Goal: Task Accomplishment & Management: Manage account settings

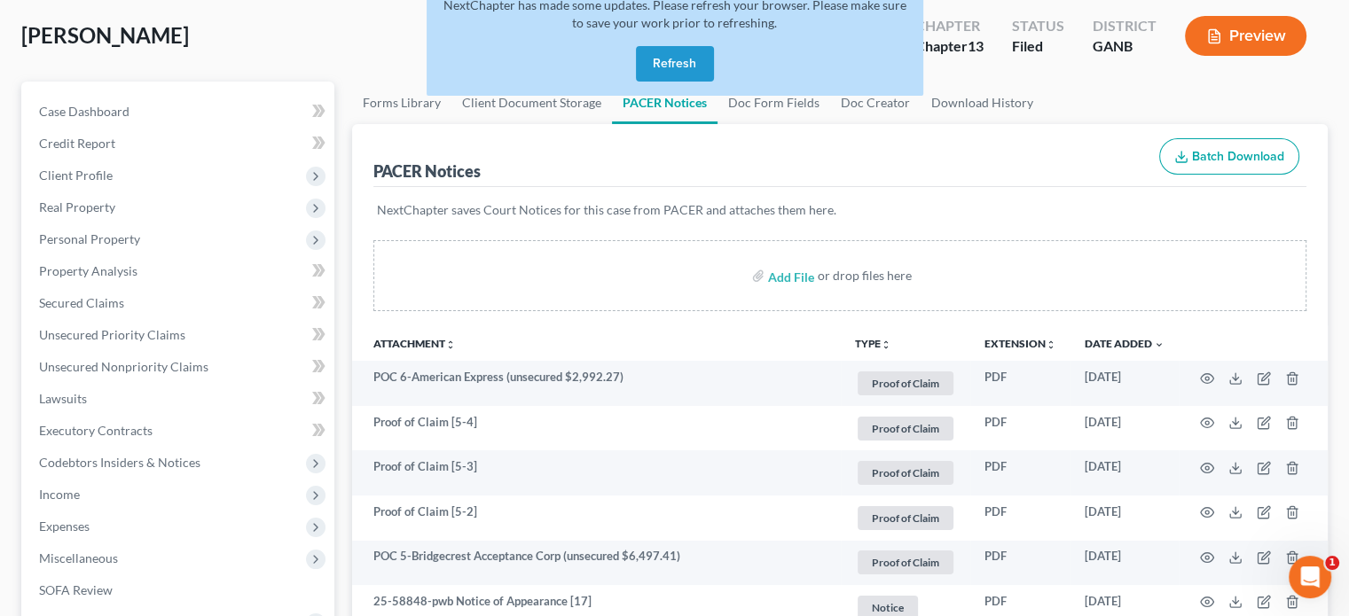
click at [683, 67] on button "Refresh" at bounding box center [675, 63] width 78 height 35
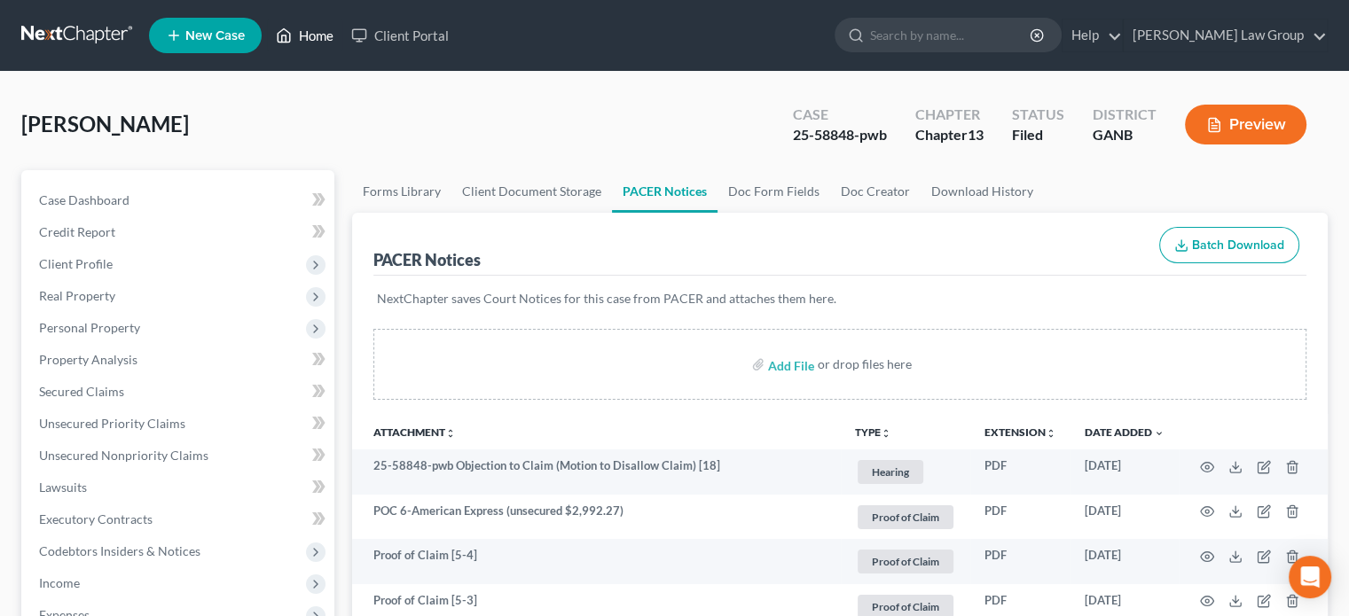
click at [317, 33] on link "Home" at bounding box center [304, 36] width 75 height 32
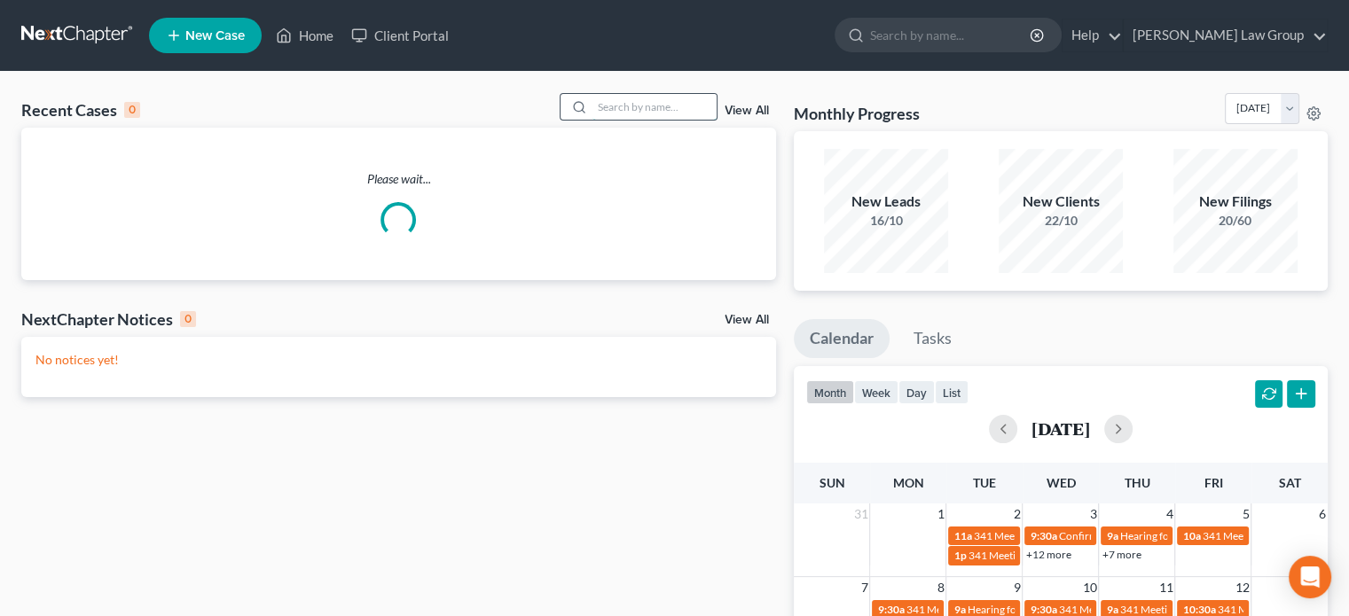
click at [605, 112] on input "search" at bounding box center [654, 107] width 124 height 26
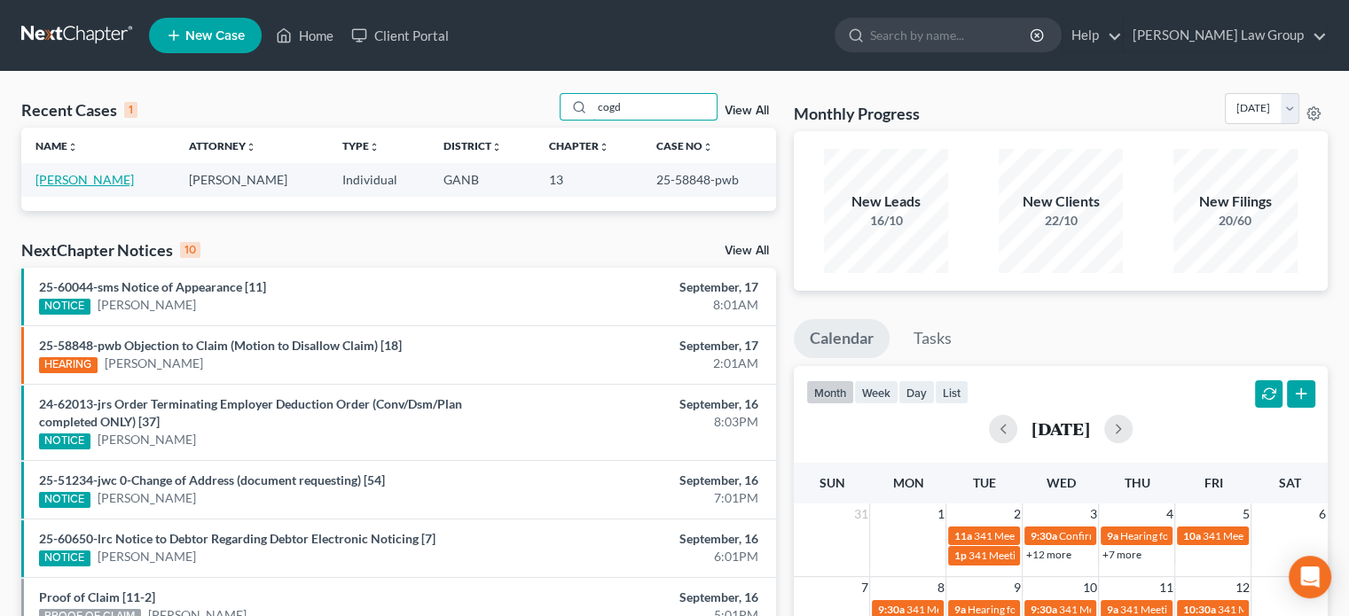
type input "cogd"
click at [78, 181] on link "[PERSON_NAME]" at bounding box center [84, 179] width 98 height 15
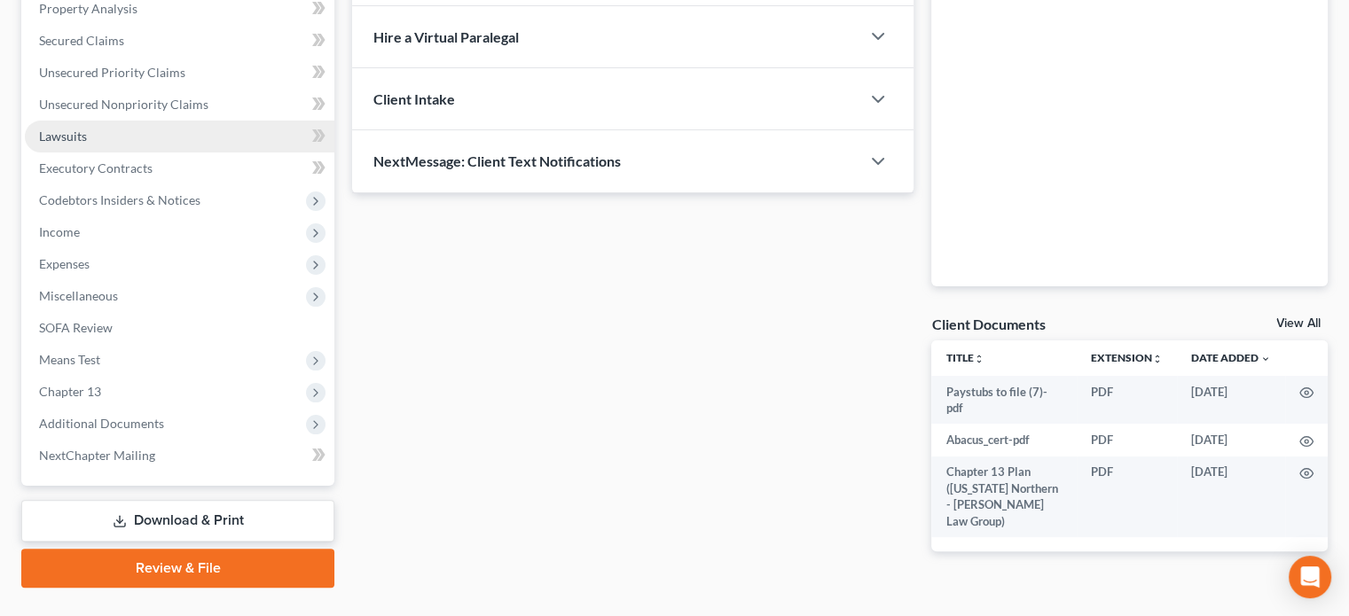
scroll to position [355, 0]
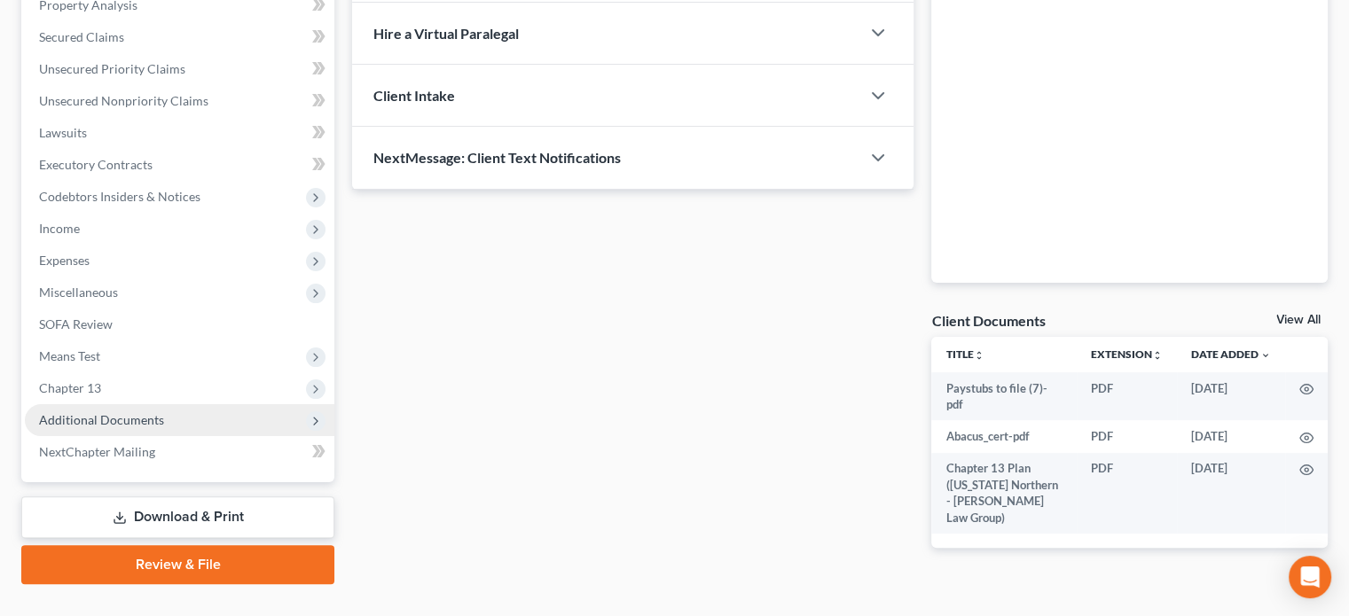
click at [117, 427] on span "Additional Documents" at bounding box center [179, 420] width 309 height 32
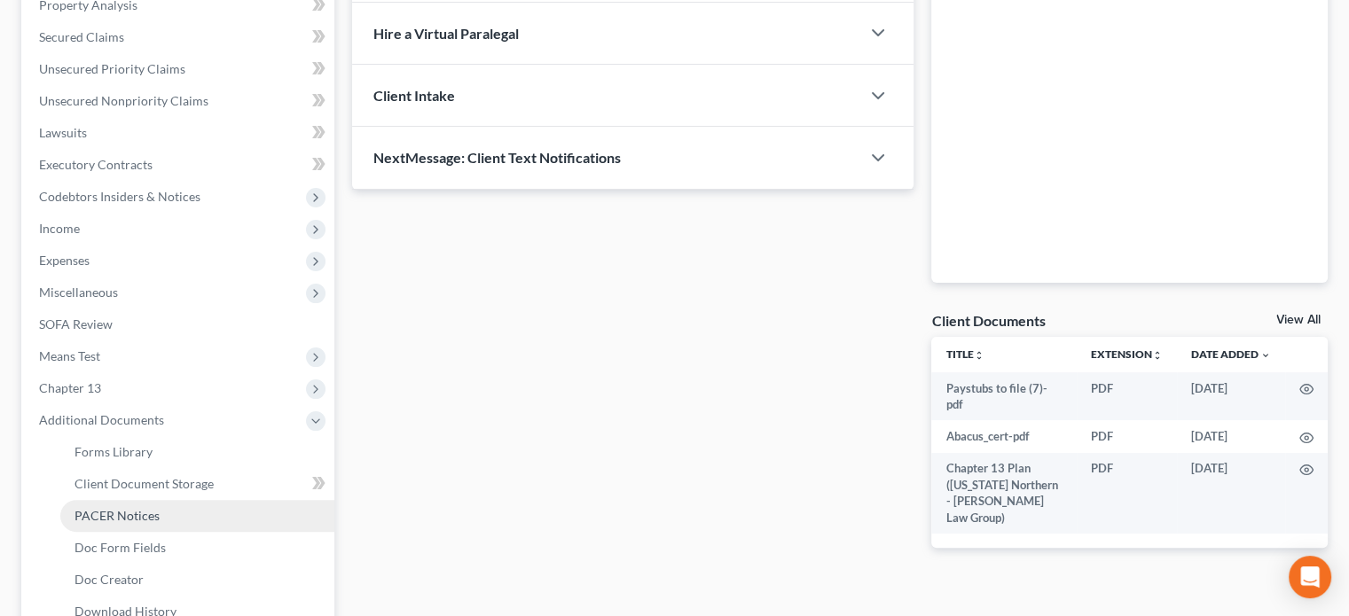
click at [99, 510] on span "PACER Notices" at bounding box center [116, 515] width 85 height 15
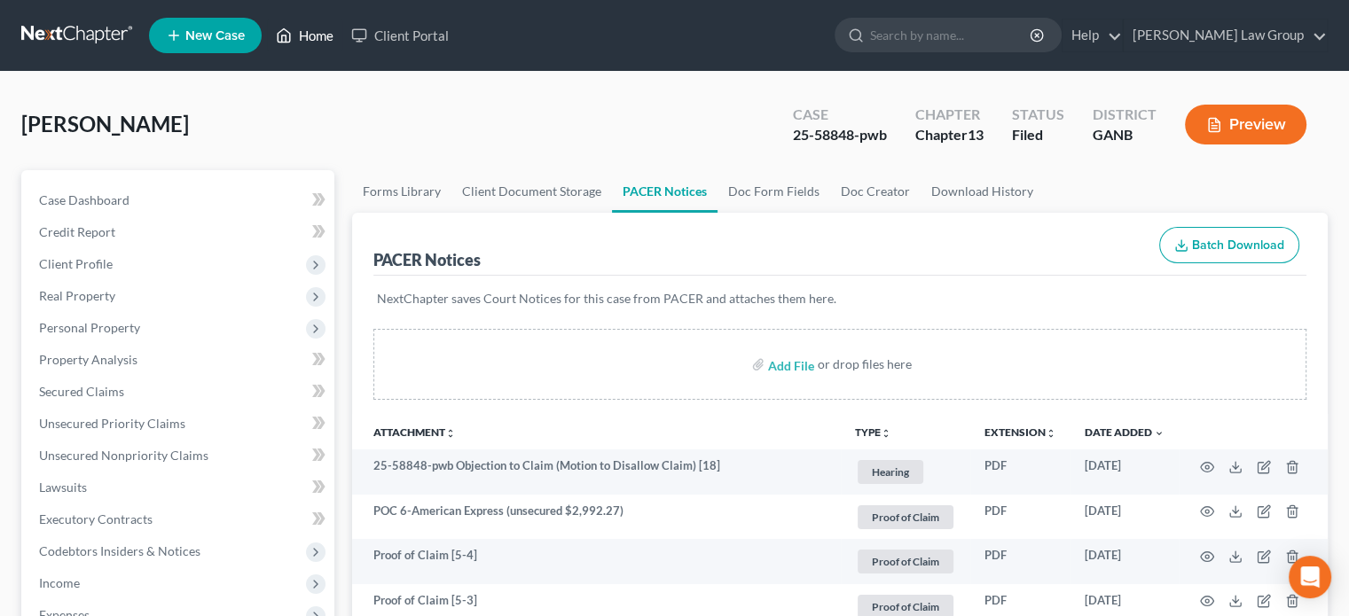
click at [313, 38] on link "Home" at bounding box center [304, 36] width 75 height 32
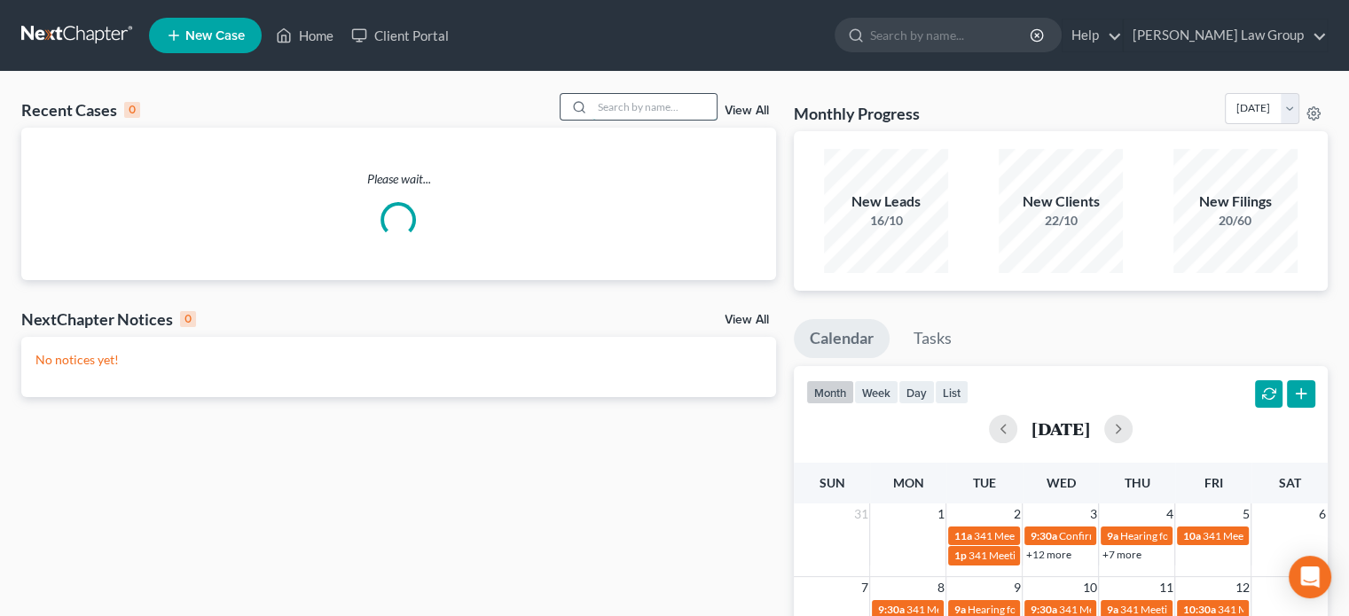
click at [611, 102] on input "search" at bounding box center [654, 107] width 124 height 26
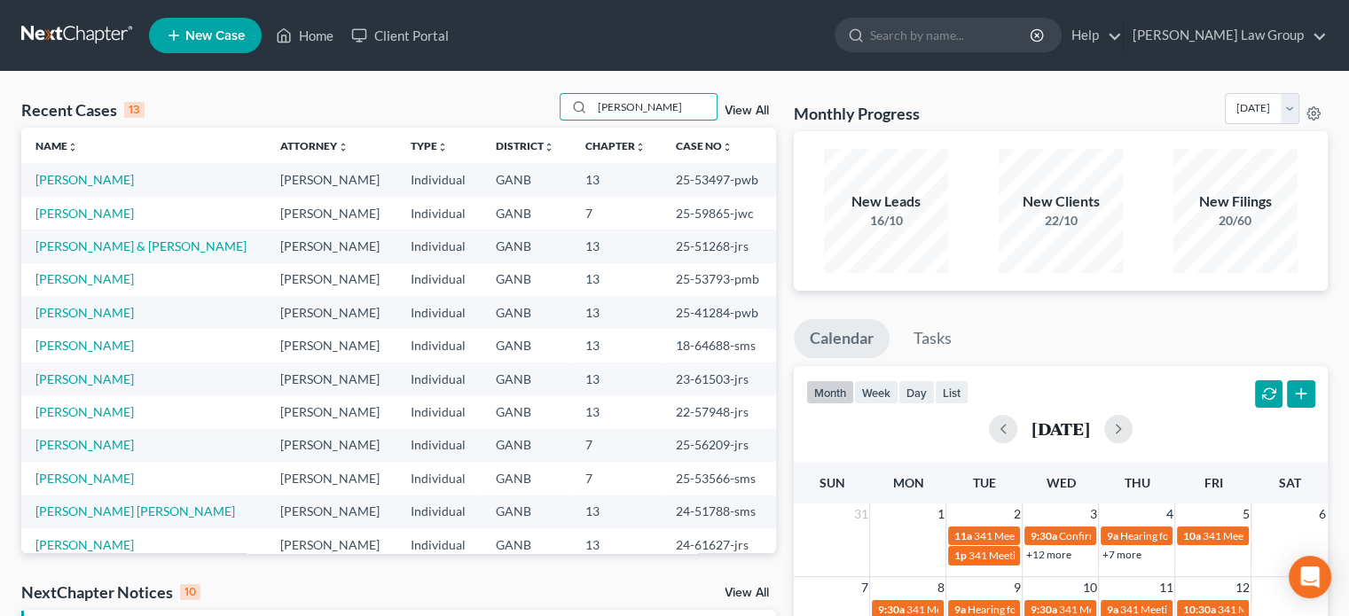
type input "smith"
click at [77, 313] on link "Smith, April" at bounding box center [84, 312] width 98 height 15
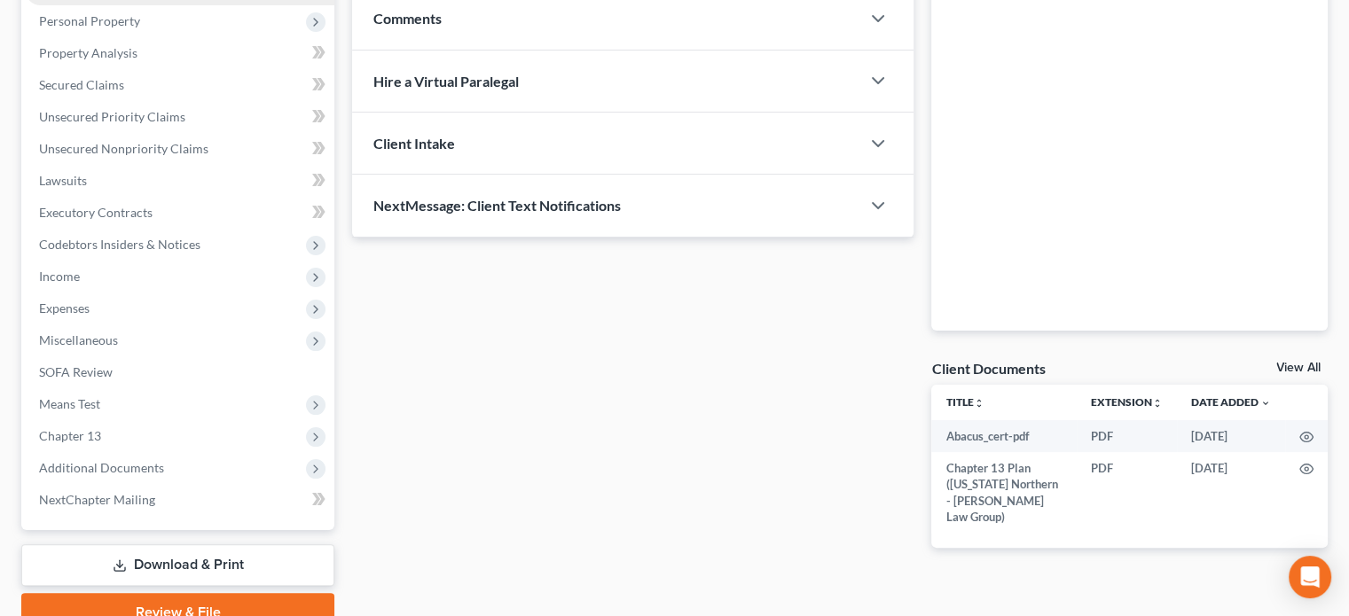
scroll to position [388, 0]
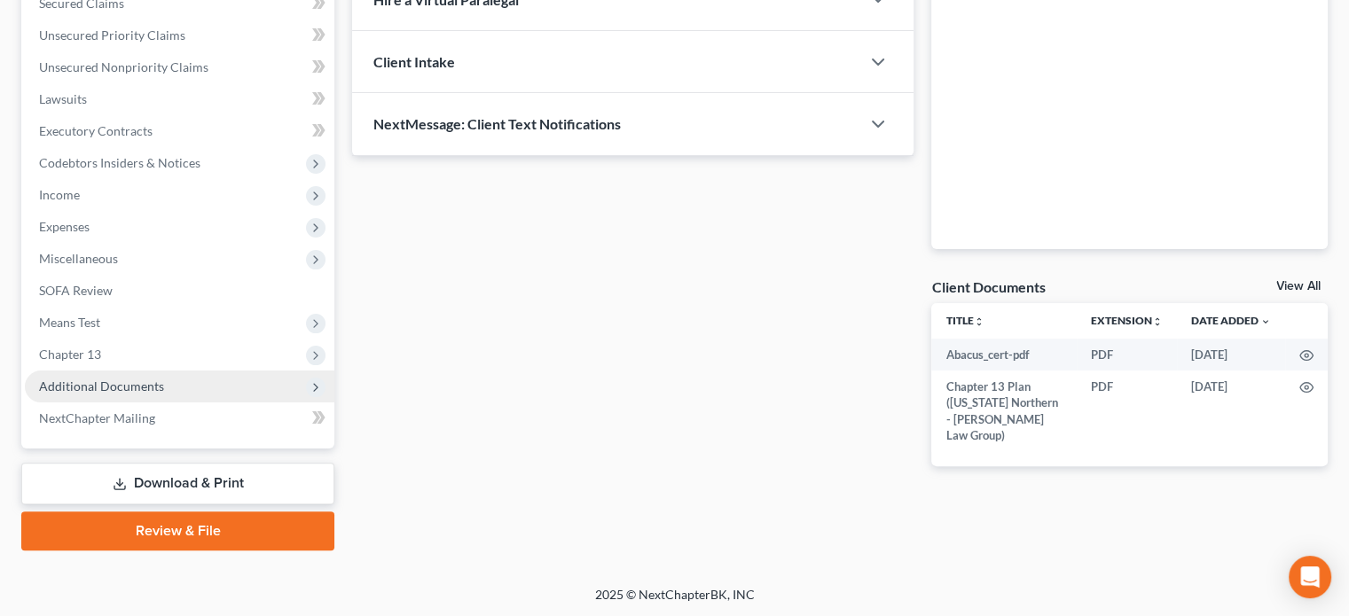
click at [78, 388] on span "Additional Documents" at bounding box center [101, 386] width 125 height 15
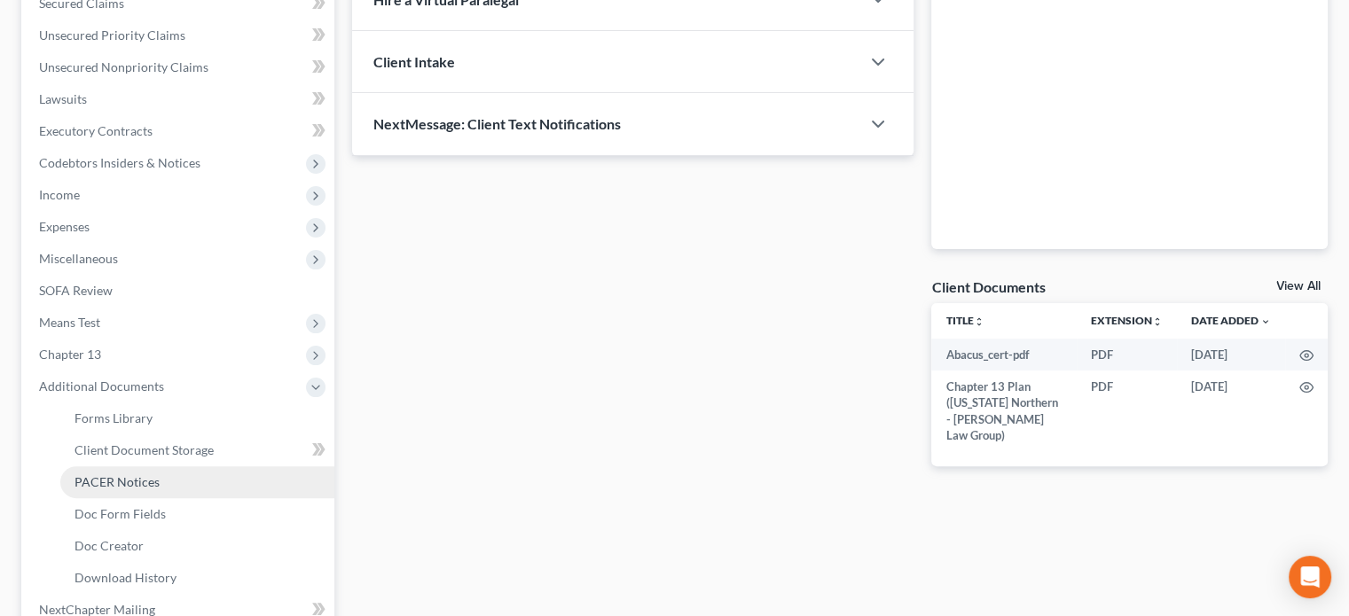
click at [90, 478] on span "PACER Notices" at bounding box center [116, 481] width 85 height 15
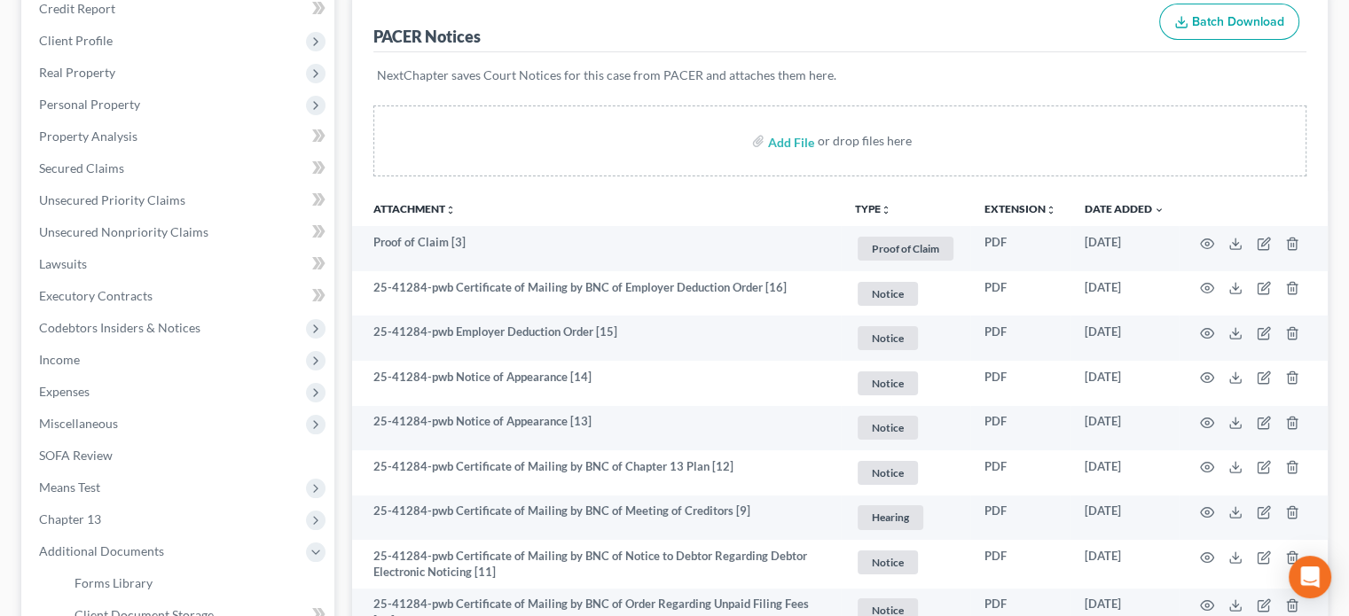
scroll to position [89, 0]
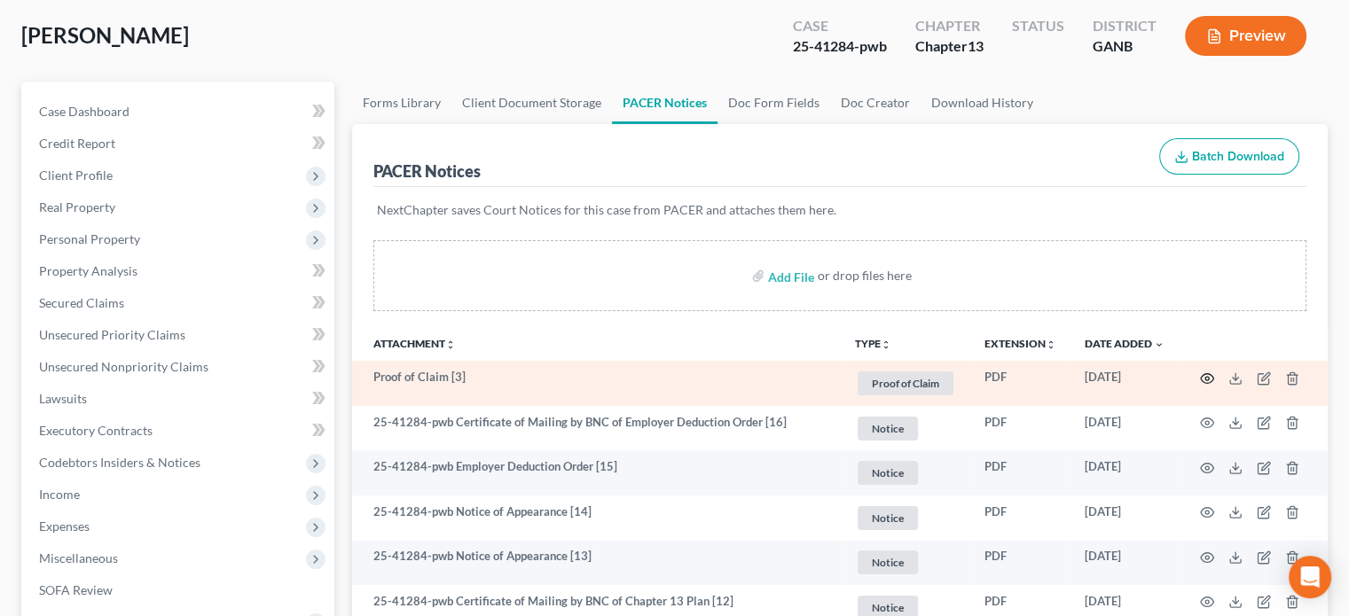
click at [1207, 377] on icon "button" at bounding box center [1207, 378] width 14 height 14
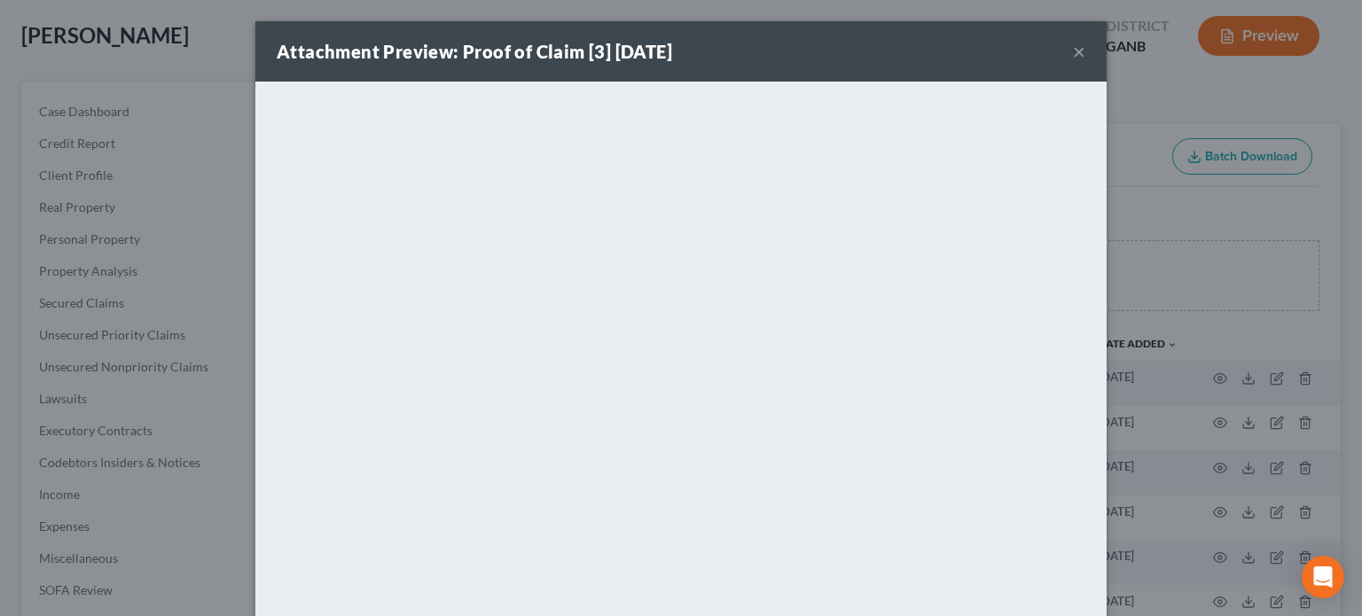
click at [1073, 51] on button "×" at bounding box center [1079, 51] width 12 height 21
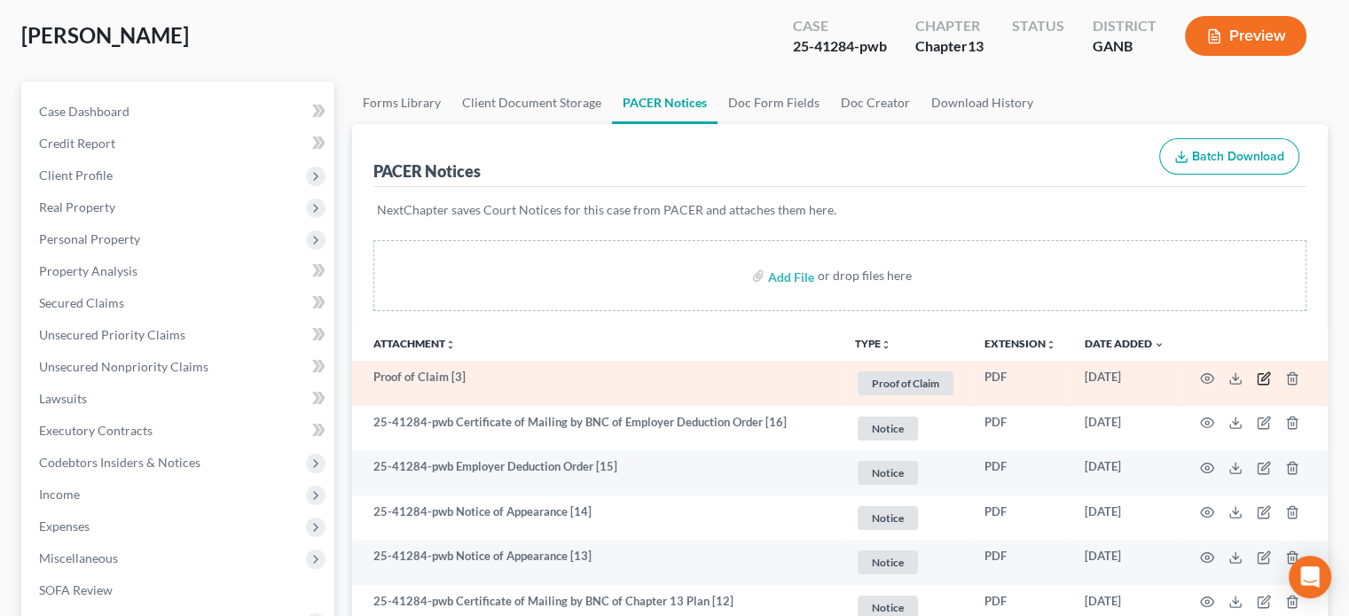
click at [1263, 379] on icon "button" at bounding box center [1263, 378] width 14 height 14
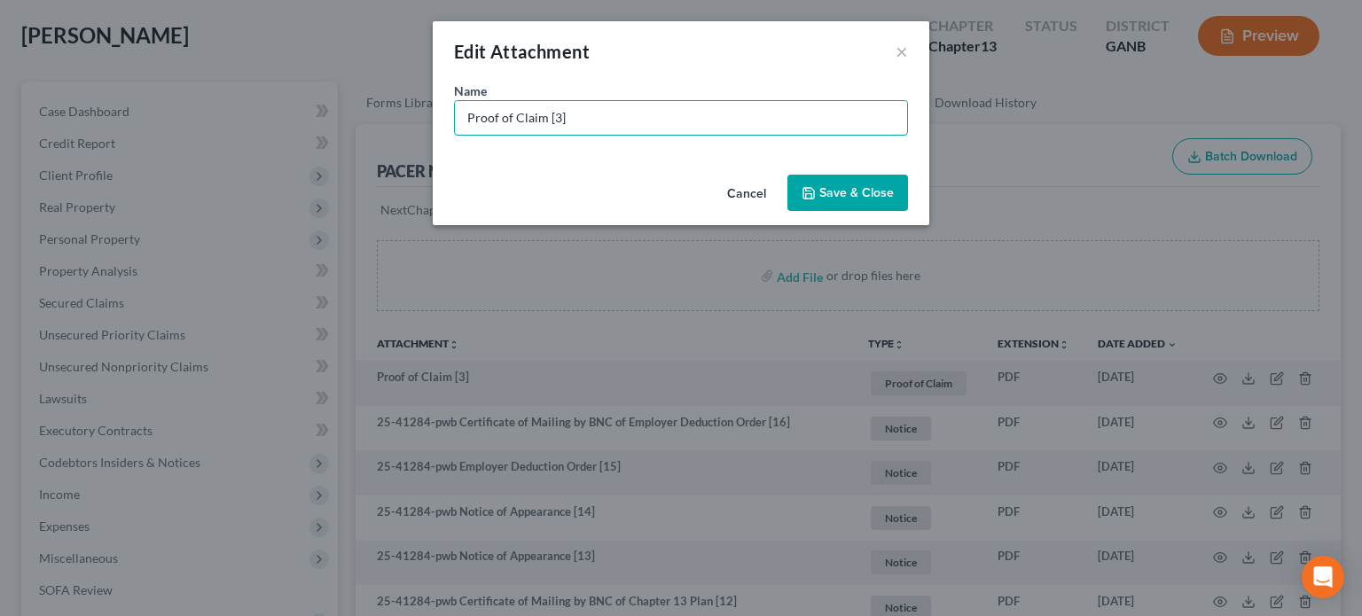
drag, startPoint x: 570, startPoint y: 116, endPoint x: 149, endPoint y: 91, distance: 421.9
click at [149, 91] on div "Edit Attachment × Name * Proof of Claim [3] Cancel Save & Close" at bounding box center [681, 308] width 1362 height 616
type input "POC 3-LVNV Funding (unsecured $2,939.18)"
click at [867, 191] on span "Save & Close" at bounding box center [856, 192] width 74 height 15
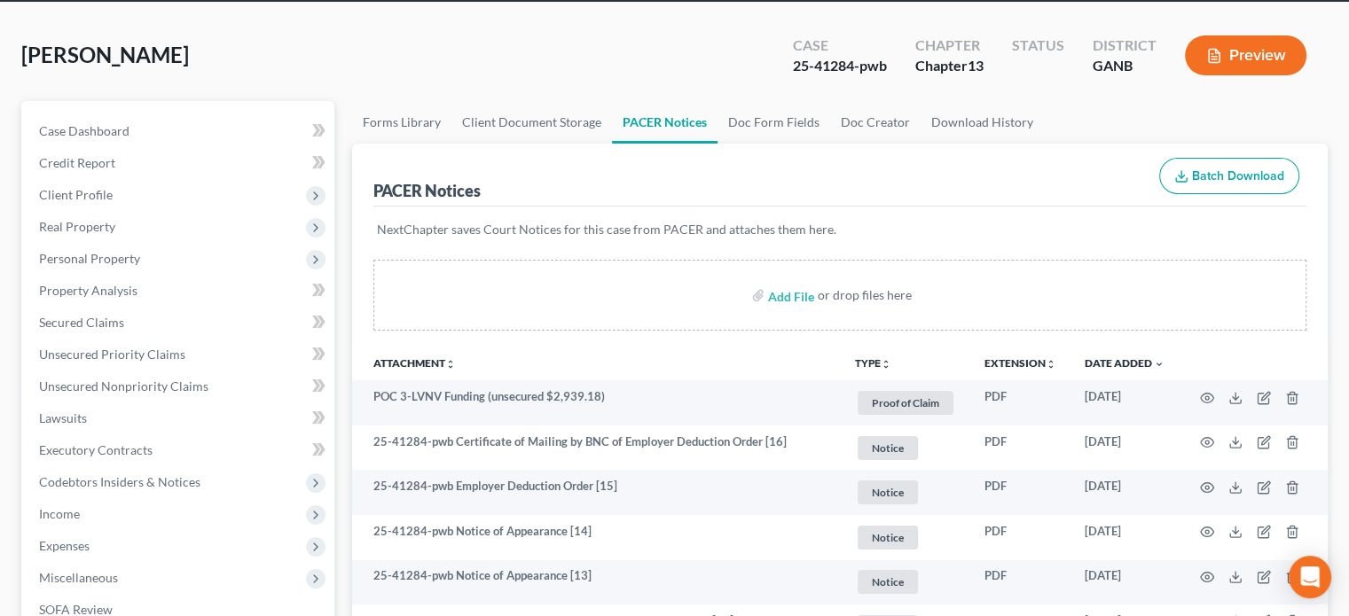
scroll to position [0, 0]
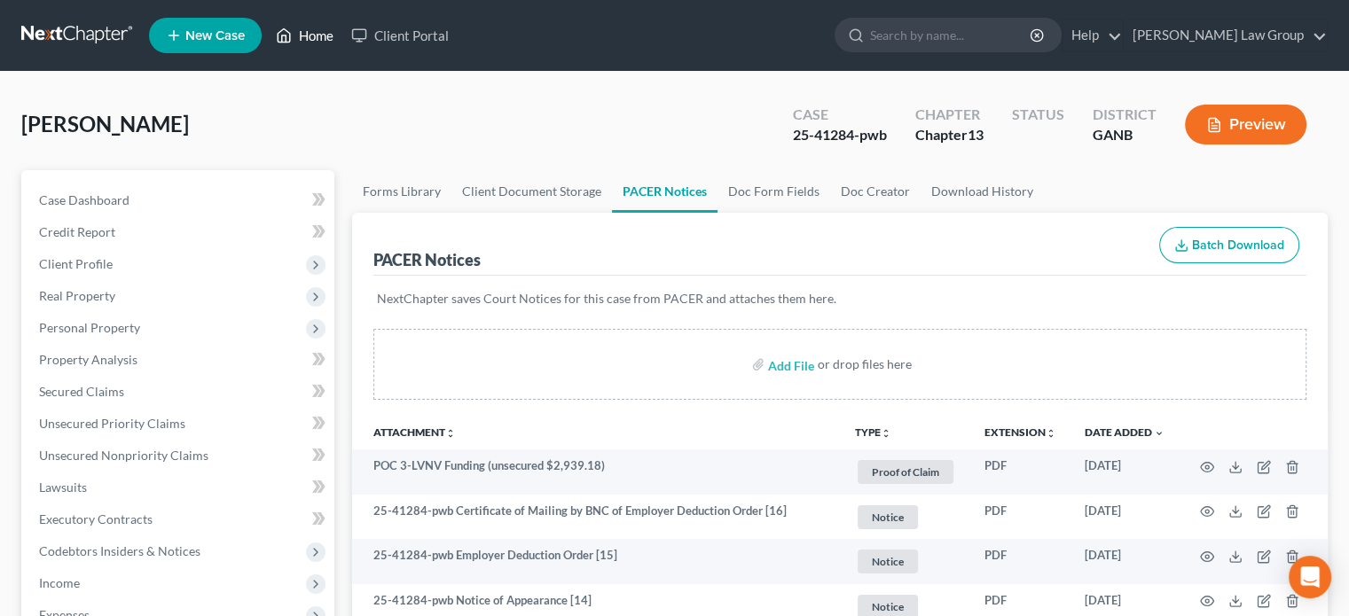
click at [316, 32] on link "Home" at bounding box center [304, 36] width 75 height 32
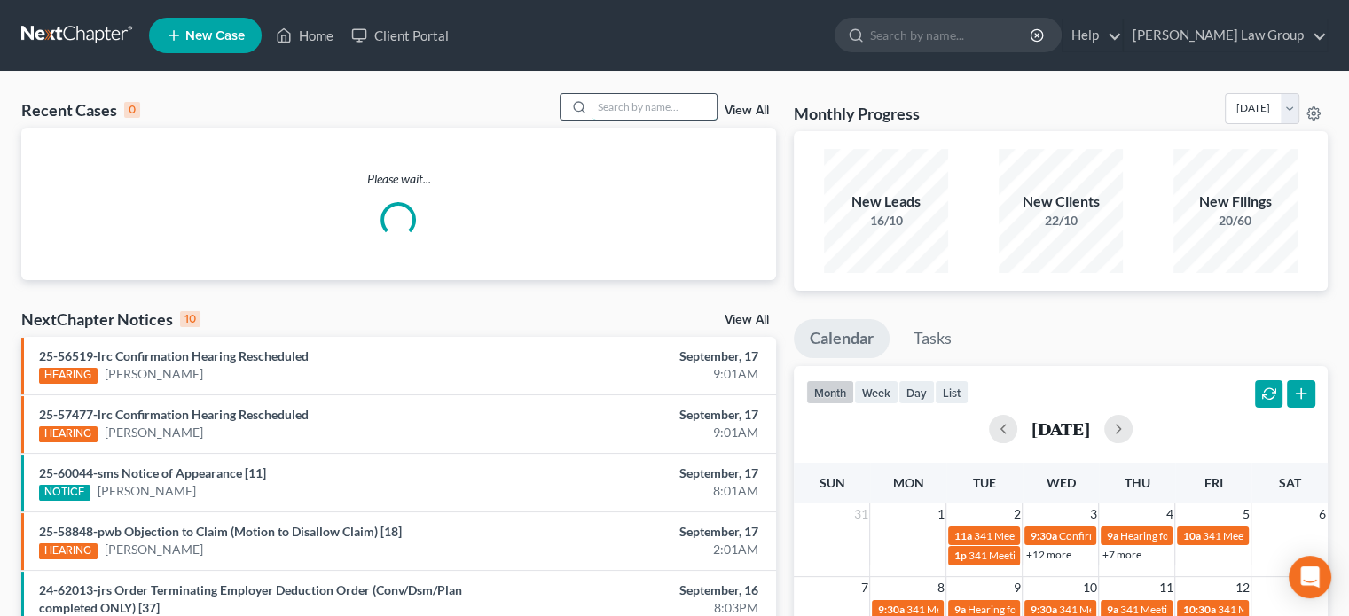
click at [610, 102] on input "search" at bounding box center [654, 107] width 124 height 26
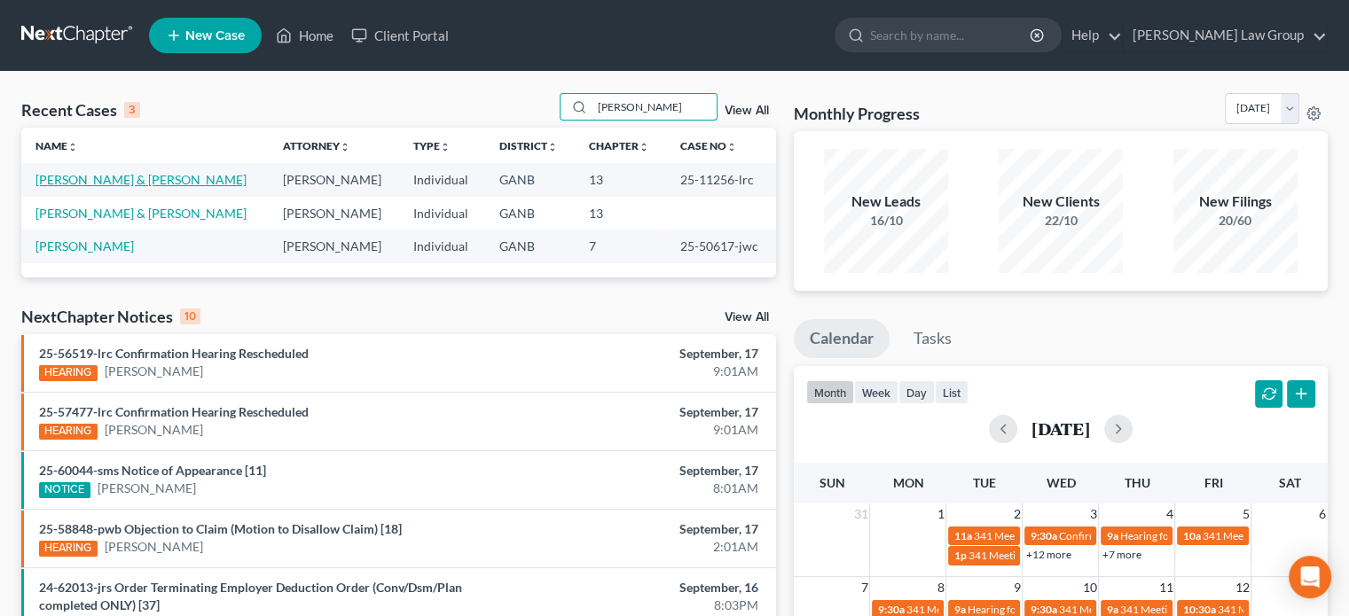
type input "taylor"
click at [79, 180] on link "Taylor, Richard & Kandi" at bounding box center [140, 179] width 211 height 15
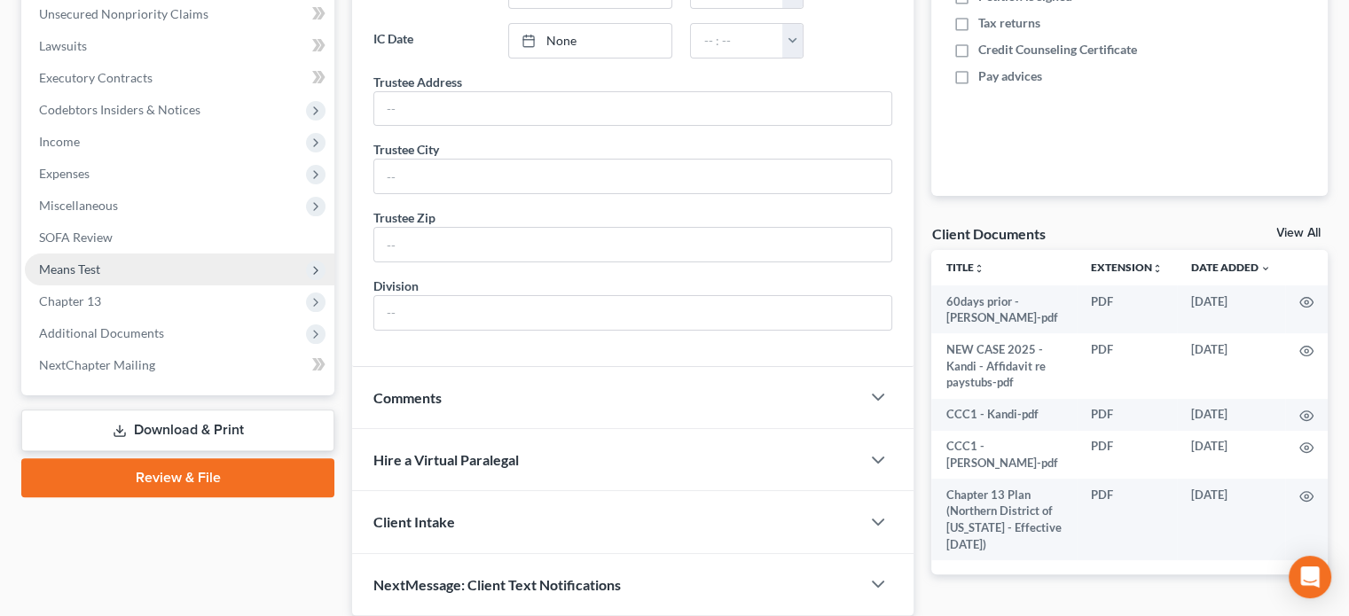
scroll to position [443, 0]
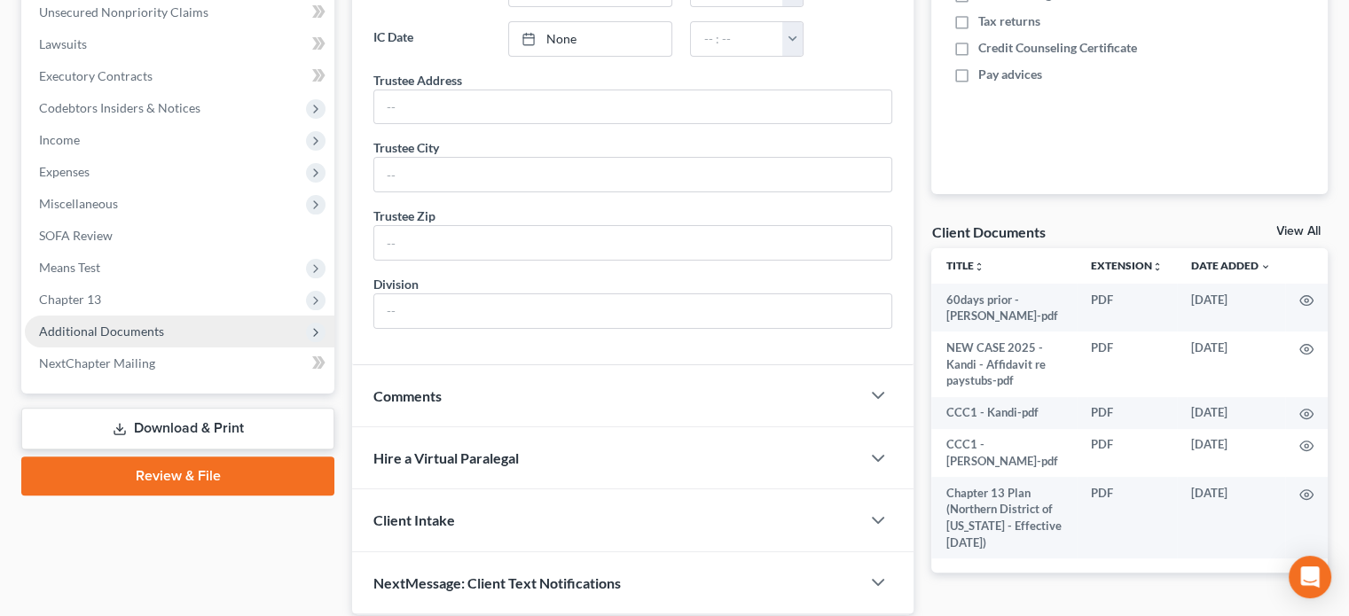
click at [132, 332] on span "Additional Documents" at bounding box center [101, 331] width 125 height 15
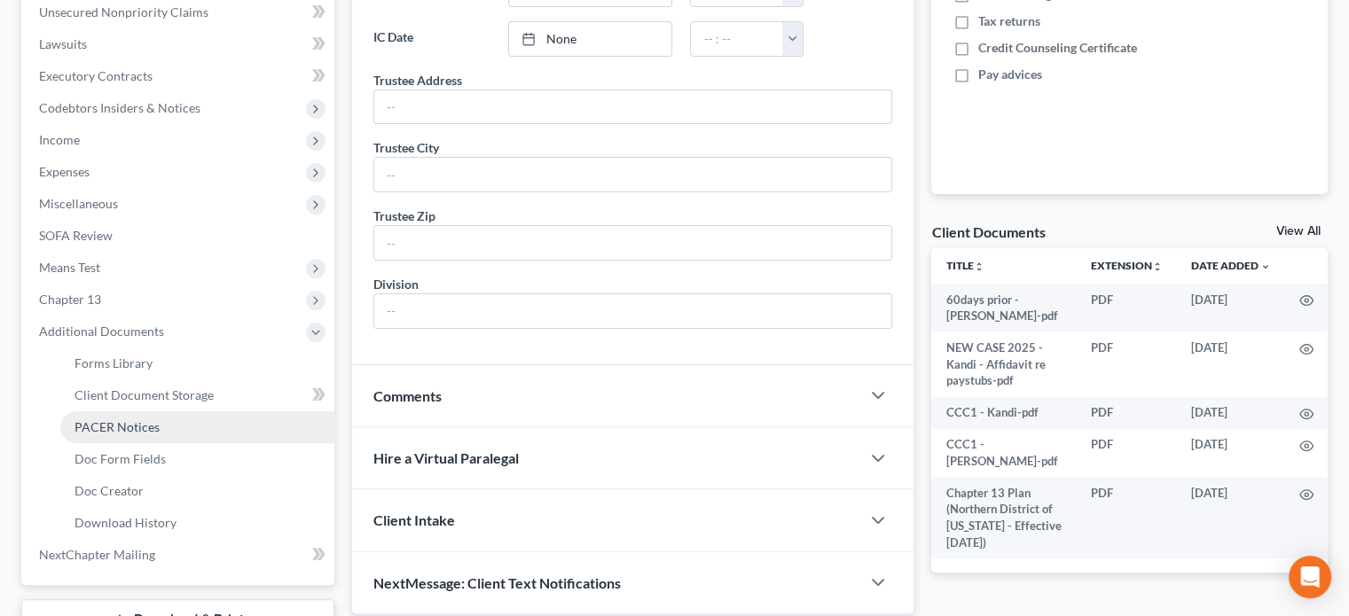
click at [129, 425] on span "PACER Notices" at bounding box center [116, 426] width 85 height 15
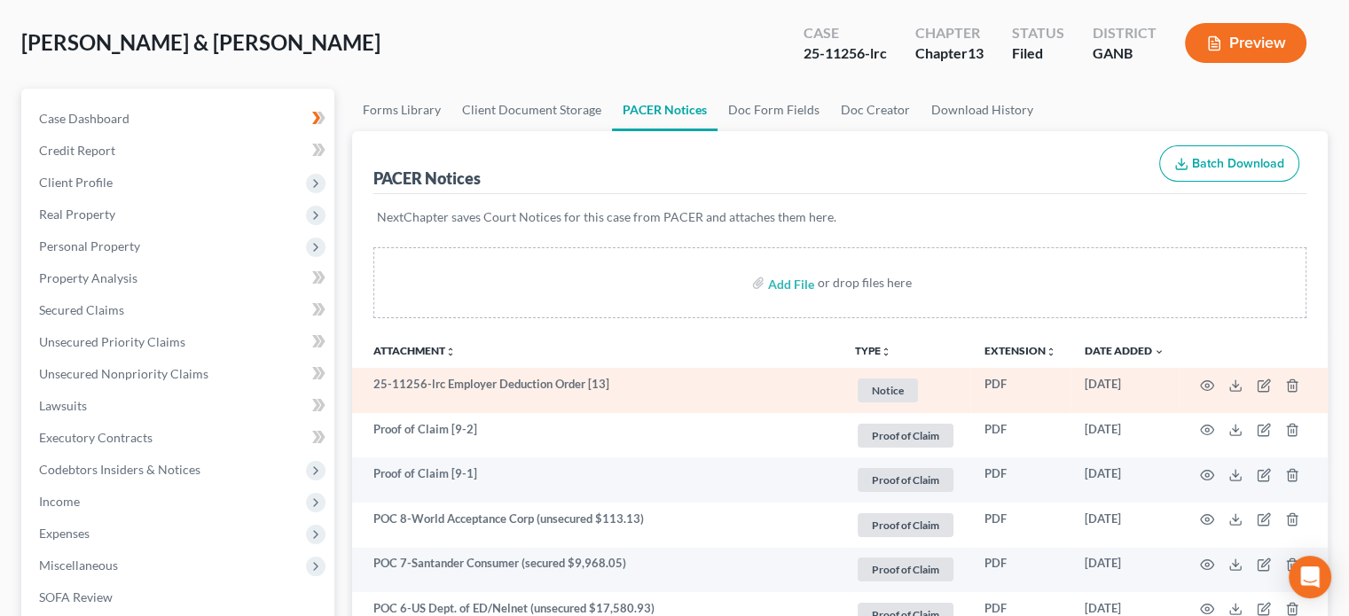
scroll to position [89, 0]
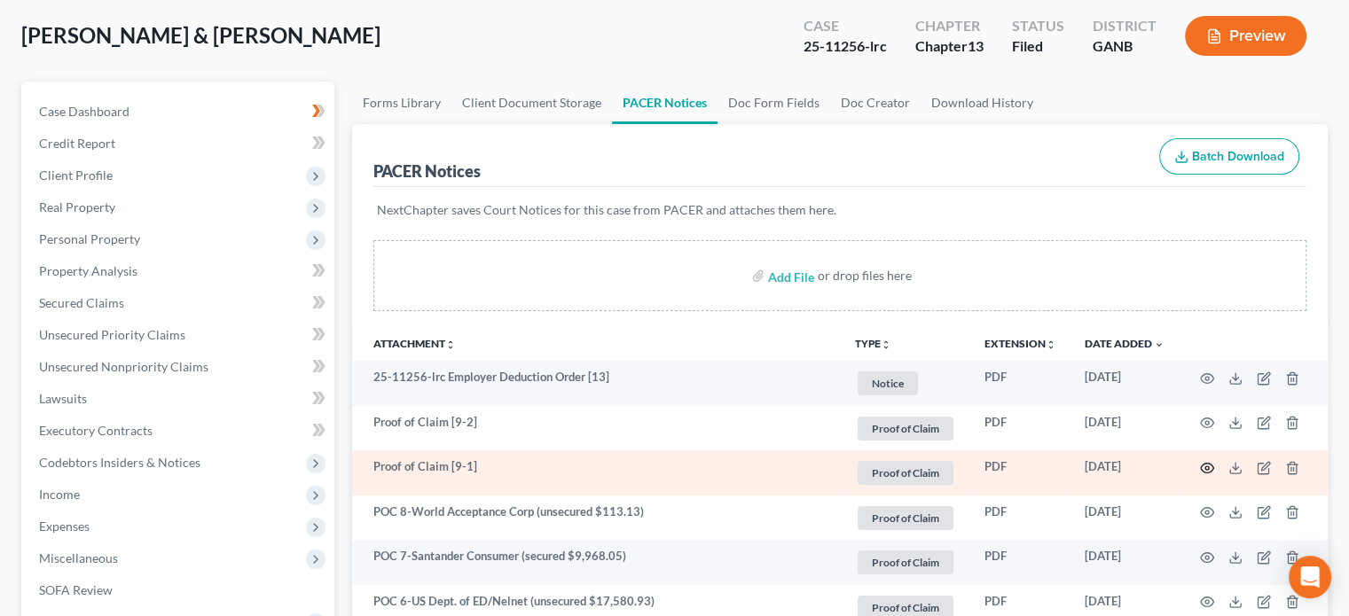
click at [1208, 465] on icon "button" at bounding box center [1207, 468] width 14 height 14
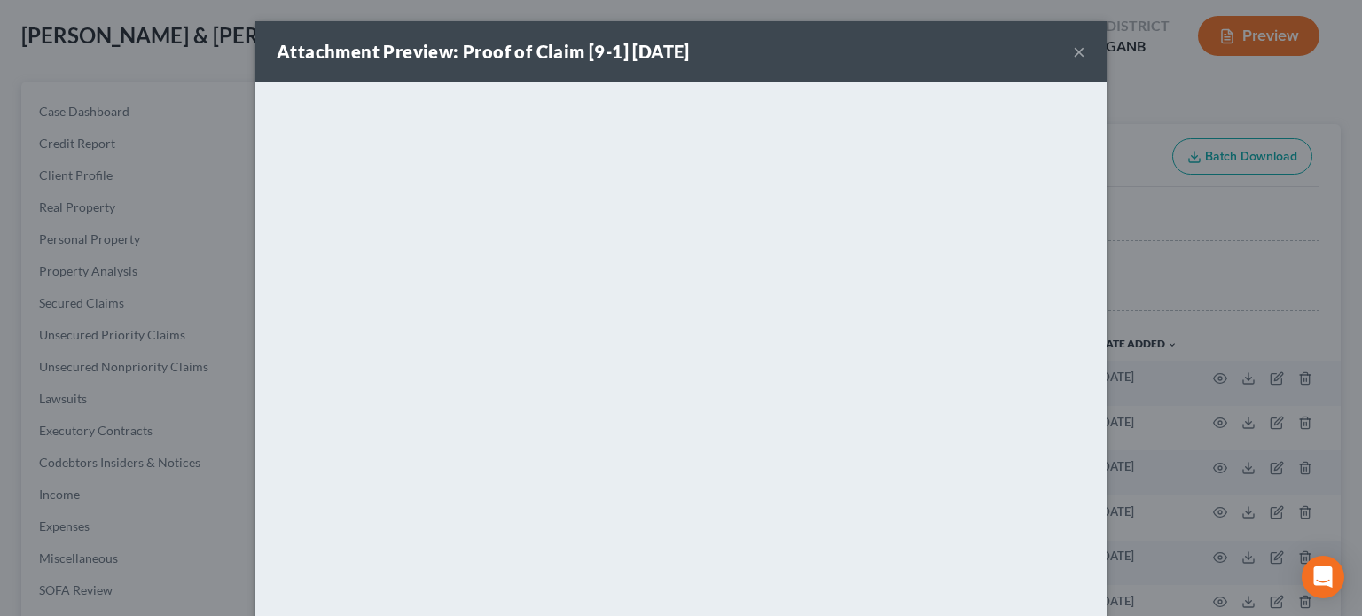
click at [1073, 51] on button "×" at bounding box center [1079, 51] width 12 height 21
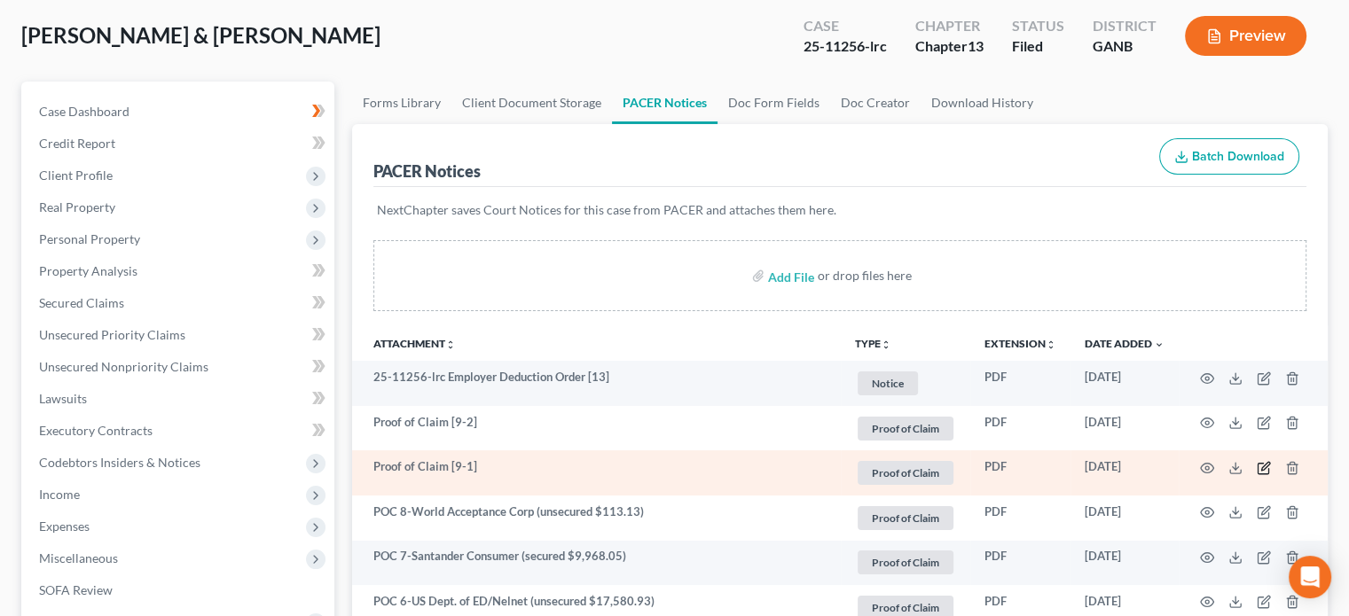
click at [1263, 464] on icon "button" at bounding box center [1263, 468] width 14 height 14
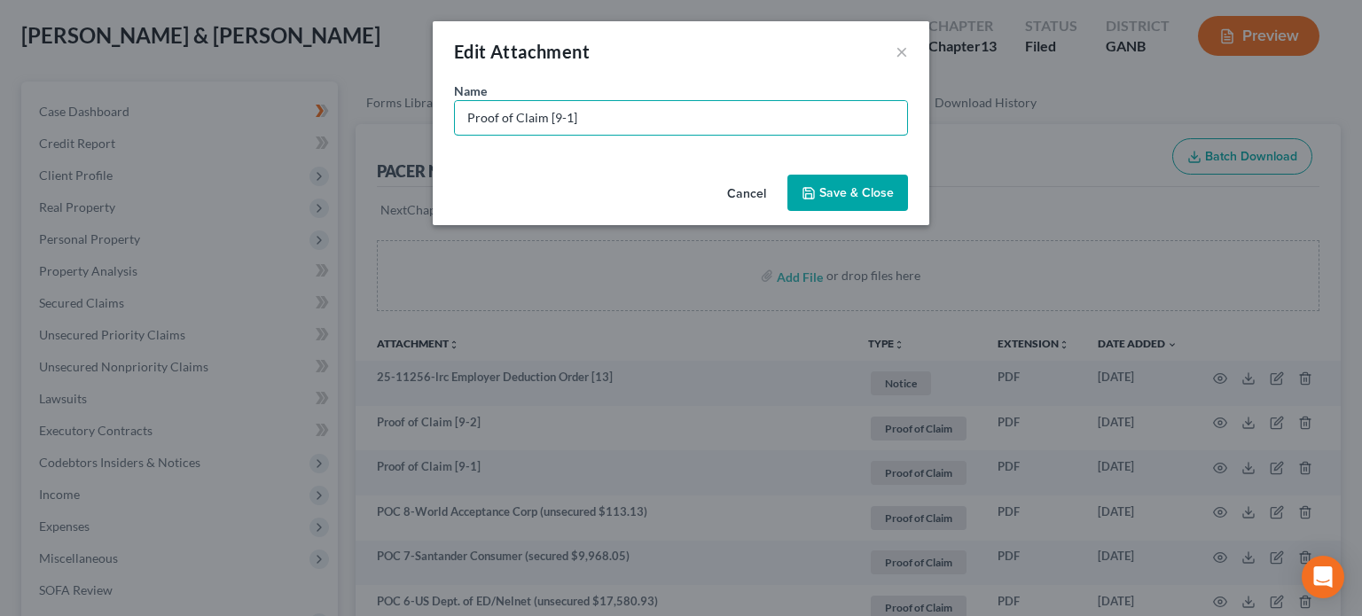
drag, startPoint x: 581, startPoint y: 121, endPoint x: 0, endPoint y: 66, distance: 583.3
click at [0, 66] on div "Edit Attachment × Name * Proof of Claim [9-1] Cancel Save & Close" at bounding box center [681, 308] width 1362 height 616
drag, startPoint x: 27, startPoint y: 0, endPoint x: 530, endPoint y: 120, distance: 517.6
click at [530, 120] on input "POC 9 -" at bounding box center [681, 118] width 452 height 34
type input "POC 9 -1st Franklin Financial Corp (unsecured $375.00)"
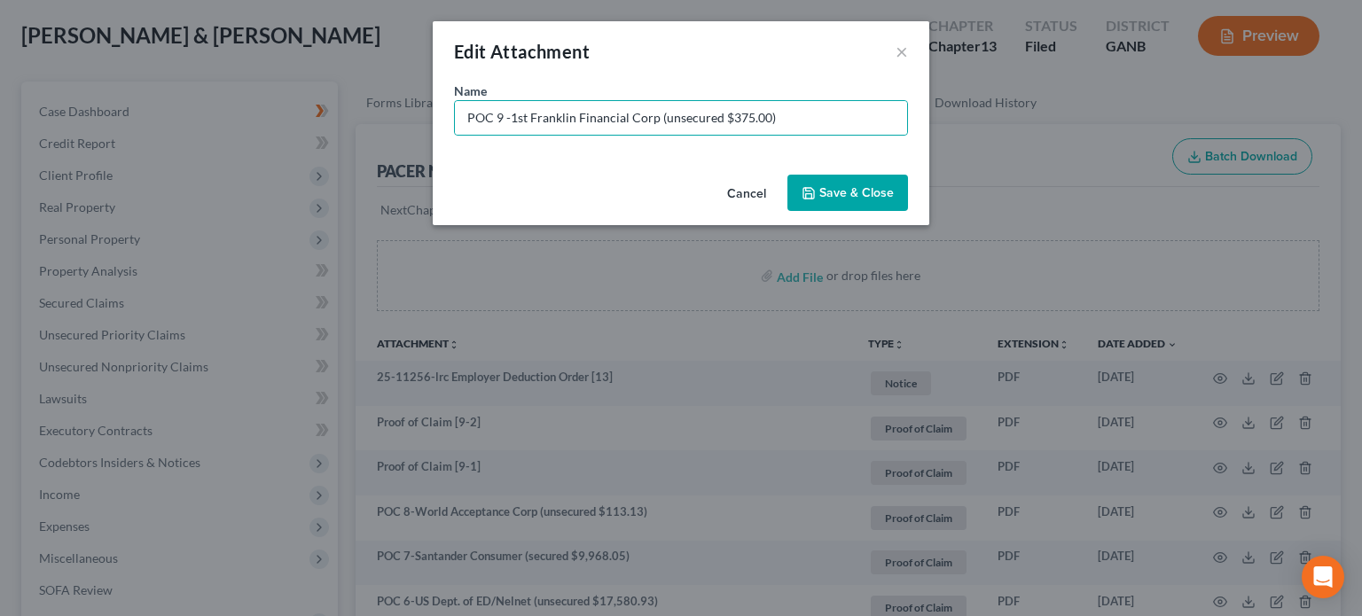
click at [854, 196] on span "Save & Close" at bounding box center [856, 192] width 74 height 15
